Goal: Use online tool/utility: Utilize a website feature to perform a specific function

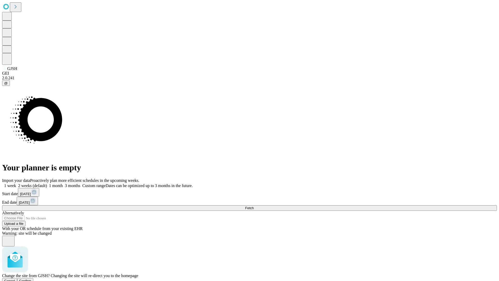
click at [31, 279] on span "Confirm" at bounding box center [25, 281] width 12 height 4
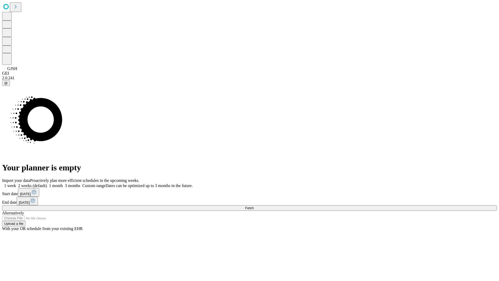
click at [47, 183] on label "2 weeks (default)" at bounding box center [31, 185] width 31 height 4
click at [254, 206] on span "Fetch" at bounding box center [249, 208] width 9 height 4
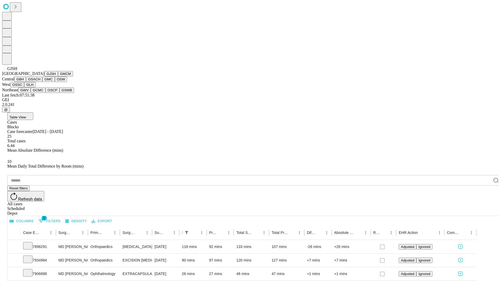
click at [58, 76] on button "GMCM" at bounding box center [65, 73] width 15 height 5
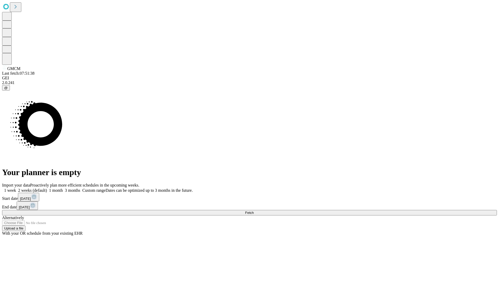
click at [47, 188] on label "2 weeks (default)" at bounding box center [31, 190] width 31 height 4
click at [254, 211] on span "Fetch" at bounding box center [249, 213] width 9 height 4
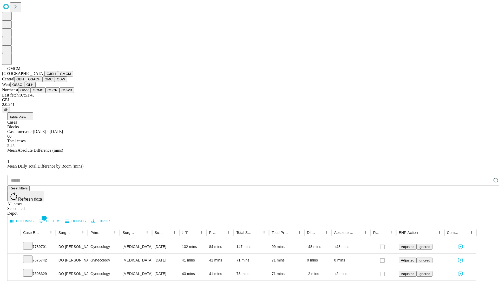
click at [26, 82] on button "GBH" at bounding box center [20, 78] width 12 height 5
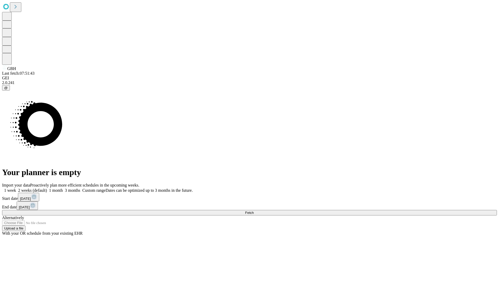
click at [47, 188] on label "2 weeks (default)" at bounding box center [31, 190] width 31 height 4
click at [254, 211] on span "Fetch" at bounding box center [249, 213] width 9 height 4
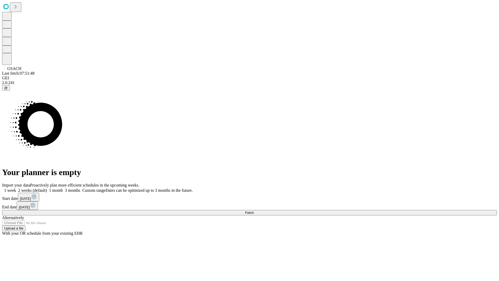
click at [254, 211] on span "Fetch" at bounding box center [249, 213] width 9 height 4
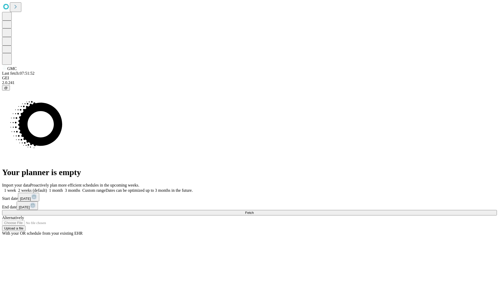
click at [47, 188] on label "2 weeks (default)" at bounding box center [31, 190] width 31 height 4
click at [254, 211] on span "Fetch" at bounding box center [249, 213] width 9 height 4
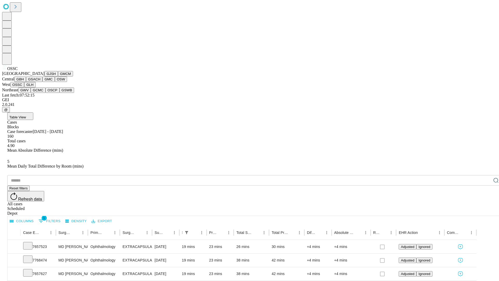
click at [35, 87] on button "GLH" at bounding box center [29, 84] width 11 height 5
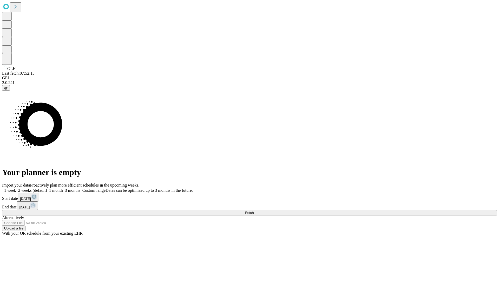
click at [47, 188] on label "2 weeks (default)" at bounding box center [31, 190] width 31 height 4
click at [254, 211] on span "Fetch" at bounding box center [249, 213] width 9 height 4
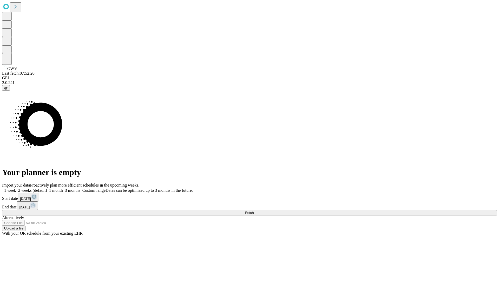
click at [47, 188] on label "2 weeks (default)" at bounding box center [31, 190] width 31 height 4
click at [254, 211] on span "Fetch" at bounding box center [249, 213] width 9 height 4
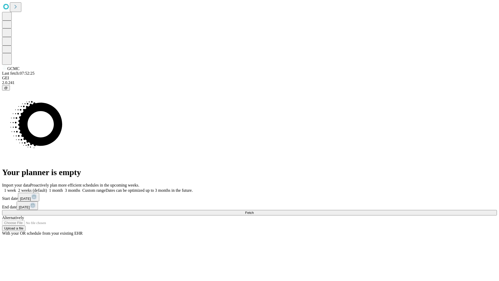
click at [47, 188] on label "2 weeks (default)" at bounding box center [31, 190] width 31 height 4
click at [254, 211] on span "Fetch" at bounding box center [249, 213] width 9 height 4
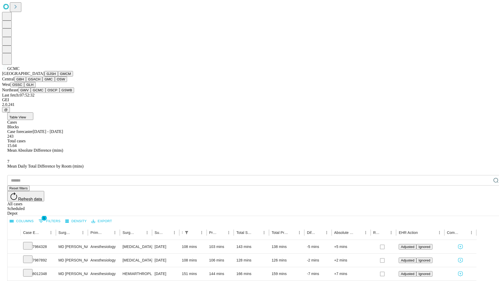
click at [46, 93] on button "OSCP" at bounding box center [53, 89] width 14 height 5
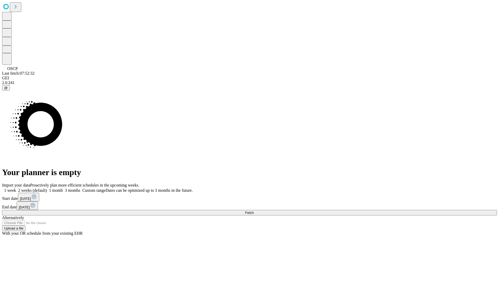
click at [47, 188] on label "2 weeks (default)" at bounding box center [31, 190] width 31 height 4
click at [254, 211] on span "Fetch" at bounding box center [249, 213] width 9 height 4
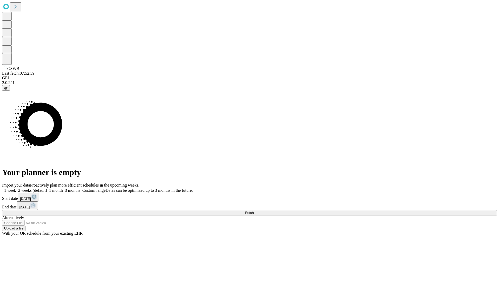
click at [47, 188] on label "2 weeks (default)" at bounding box center [31, 190] width 31 height 4
click at [254, 211] on span "Fetch" at bounding box center [249, 213] width 9 height 4
